Goal: Task Accomplishment & Management: Manage account settings

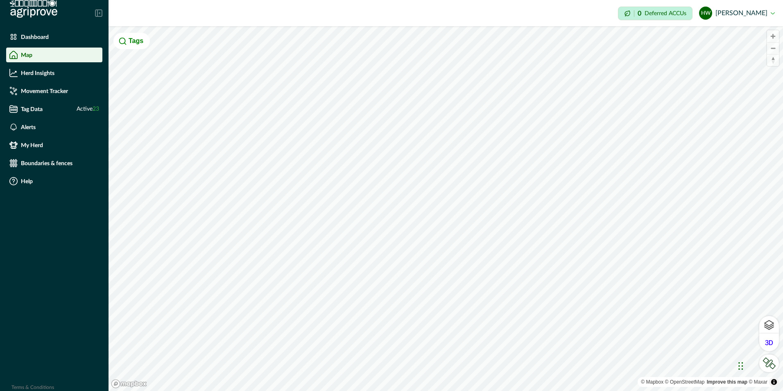
click at [750, 13] on button "HW Helen Wyatt" at bounding box center [737, 13] width 76 height 20
click at [772, 12] on button "HW Helen Wyatt" at bounding box center [737, 13] width 76 height 20
click at [773, 12] on button "HW Helen Wyatt" at bounding box center [737, 13] width 76 height 20
click at [32, 36] on p "Dashboard" at bounding box center [35, 37] width 28 height 7
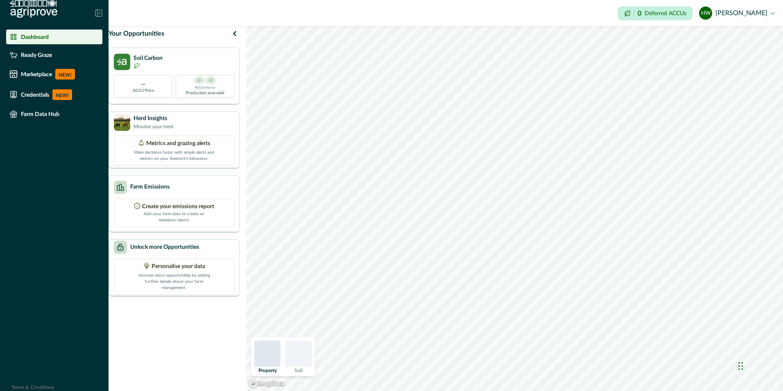
click at [721, 14] on button "HW Helen Wyatt" at bounding box center [737, 13] width 76 height 20
click at [756, 13] on button "HW Helen Wyatt" at bounding box center [737, 13] width 76 height 20
click at [773, 14] on button "HW Helen Wyatt" at bounding box center [737, 13] width 76 height 20
click at [722, 15] on button "HW Helen Wyatt" at bounding box center [737, 13] width 76 height 20
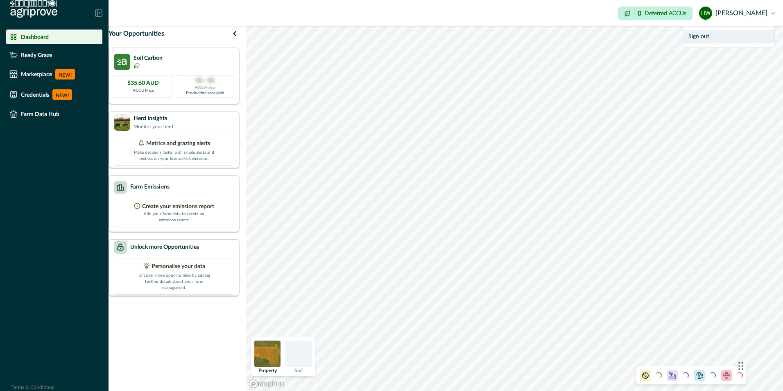
click at [692, 37] on button "Sign out" at bounding box center [728, 37] width 91 height 14
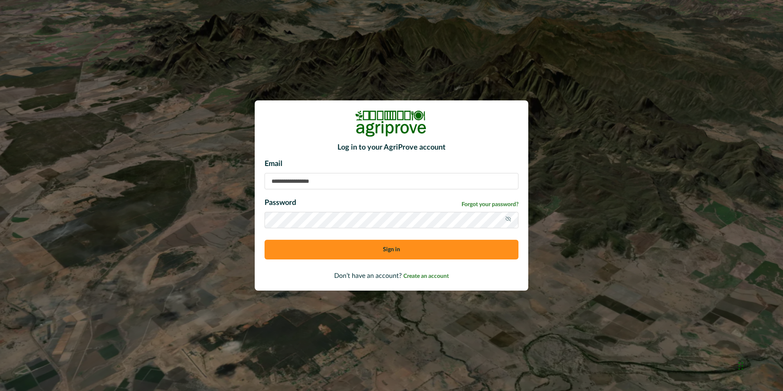
type input "**********"
click at [477, 204] on span "Forgot your password?" at bounding box center [489, 204] width 57 height 9
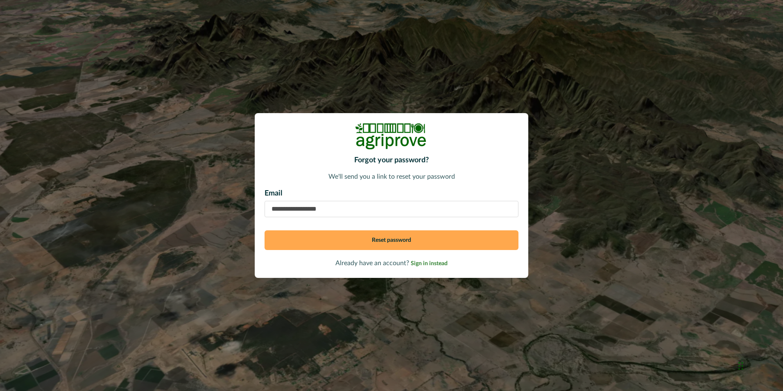
click at [382, 241] on button "Reset password" at bounding box center [392, 240] width 254 height 20
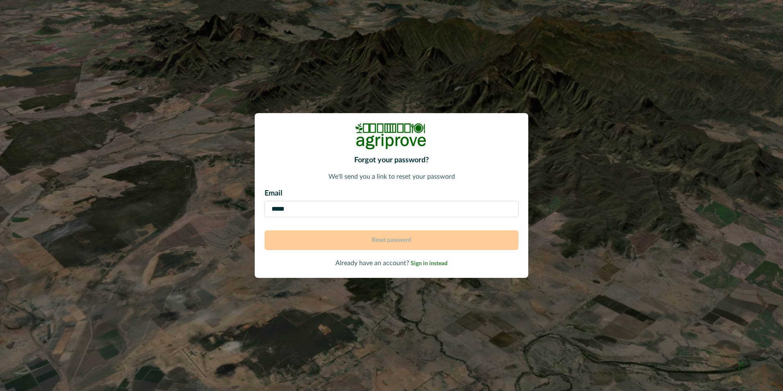
type input "**********"
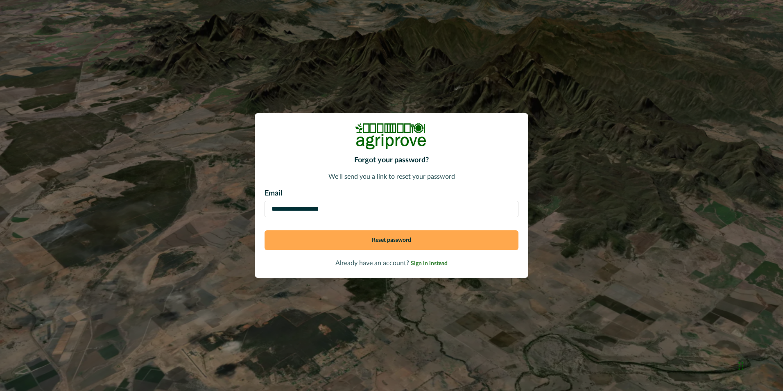
click at [387, 242] on button "Reset password" at bounding box center [392, 240] width 254 height 20
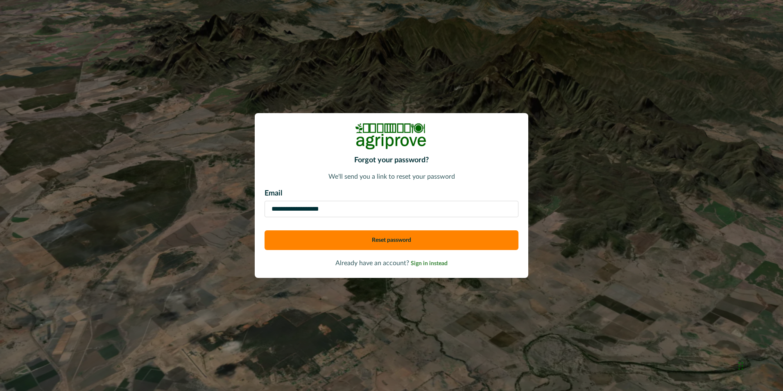
click at [360, 209] on input "**********" at bounding box center [392, 209] width 254 height 16
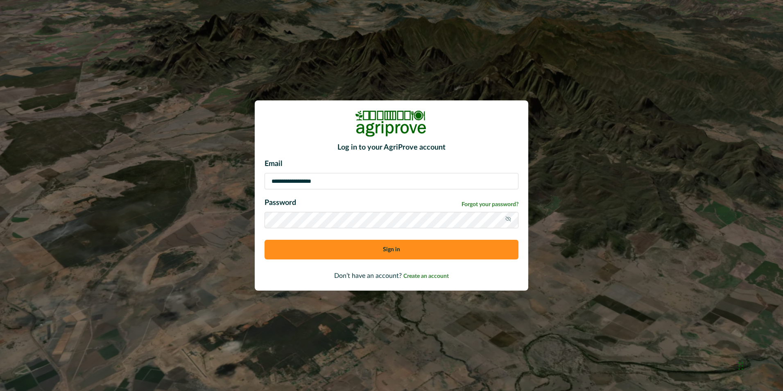
click at [395, 250] on button "Sign in" at bounding box center [392, 250] width 254 height 20
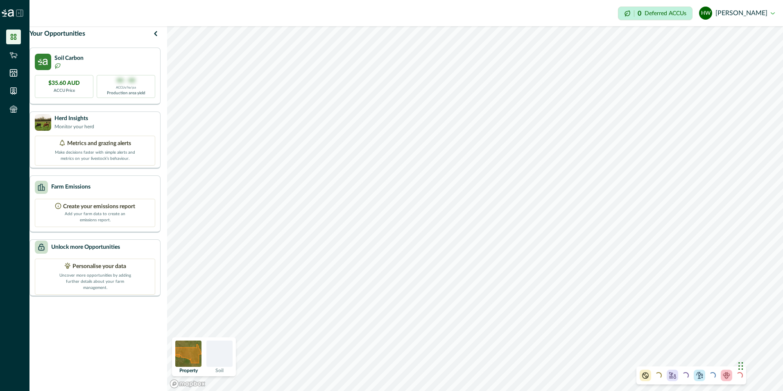
click at [722, 16] on button "HW Helen Wyatt" at bounding box center [737, 13] width 76 height 20
click at [740, 365] on div "Chat Widget" at bounding box center [756, 364] width 41 height 39
click at [740, 364] on div "Chat Widget" at bounding box center [756, 364] width 41 height 39
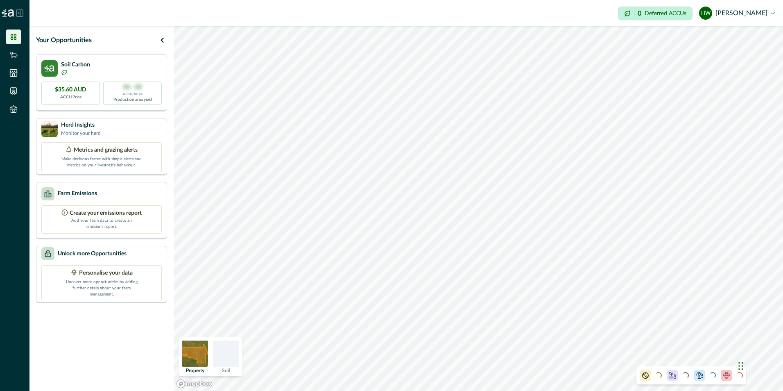
click at [755, 14] on button "HW [PERSON_NAME]" at bounding box center [737, 13] width 76 height 20
click at [703, 35] on button "Sign out" at bounding box center [728, 37] width 91 height 14
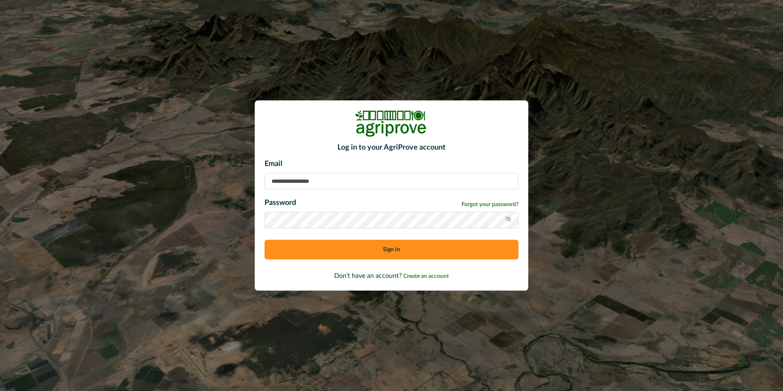
type input "**********"
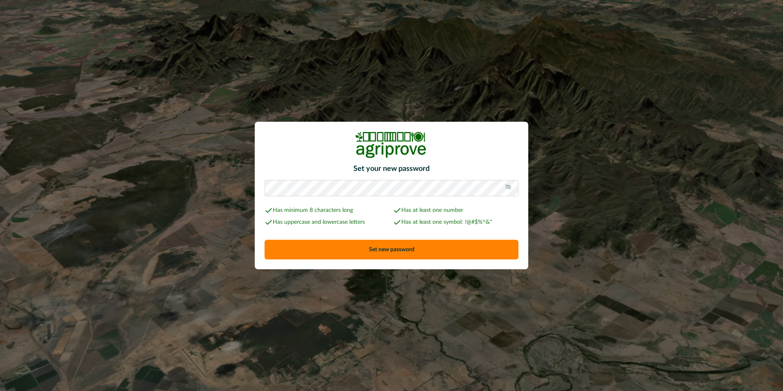
click at [502, 188] on div at bounding box center [508, 188] width 20 height 16
click at [509, 188] on icon at bounding box center [507, 186] width 5 height 5
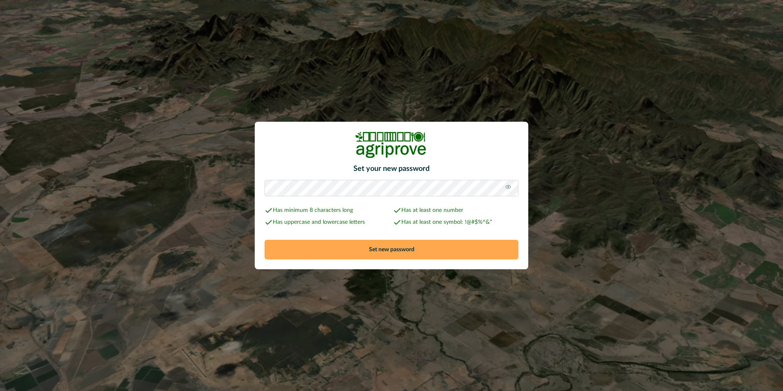
click at [394, 249] on button "Set new password" at bounding box center [392, 250] width 254 height 20
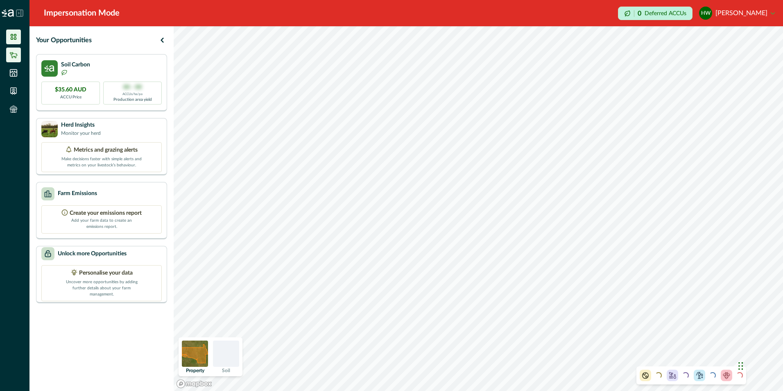
click at [17, 56] on icon at bounding box center [13, 55] width 8 height 8
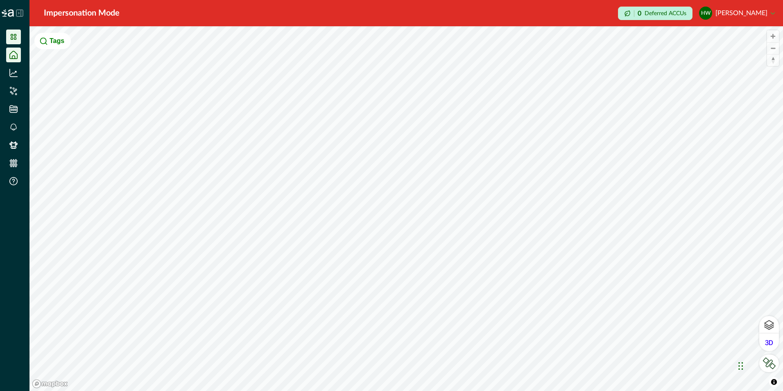
click at [15, 40] on icon at bounding box center [14, 37] width 6 height 6
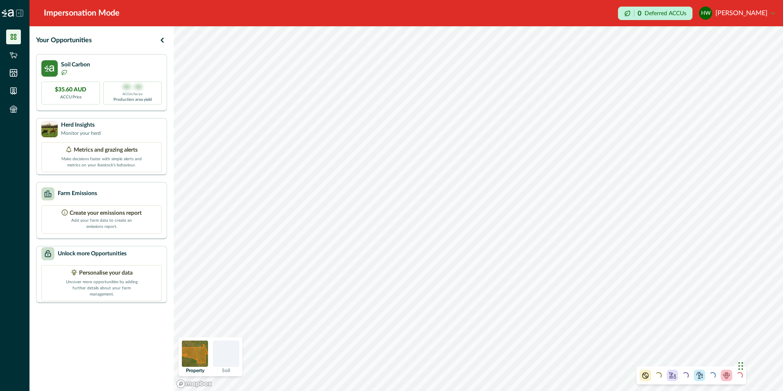
click at [18, 14] on icon at bounding box center [19, 12] width 7 height 7
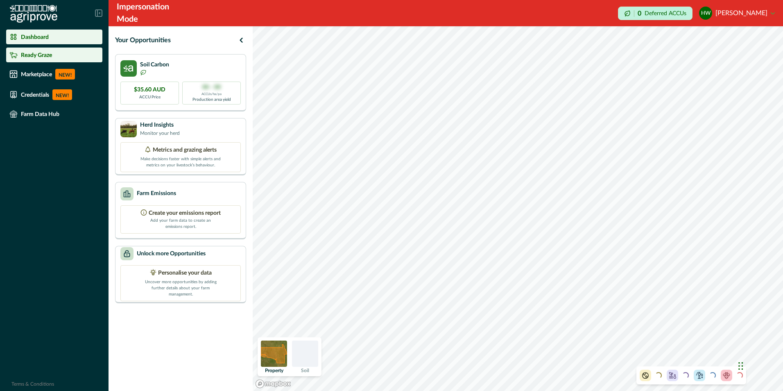
click at [29, 54] on p "Ready Graze" at bounding box center [36, 55] width 31 height 7
